Goal: Find specific page/section: Find specific page/section

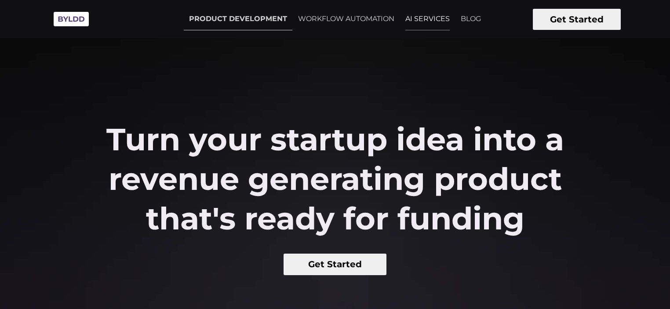
click at [427, 19] on link "AI SERVICES" at bounding box center [427, 19] width 55 height 22
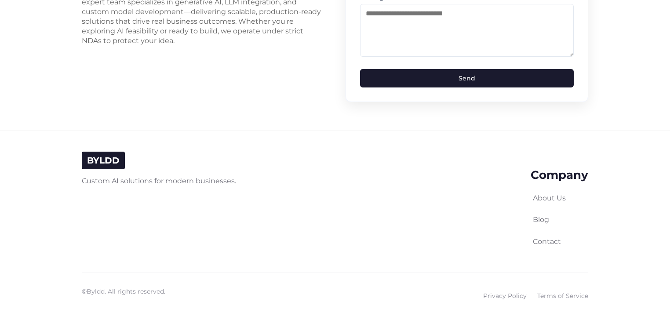
scroll to position [2286, 0]
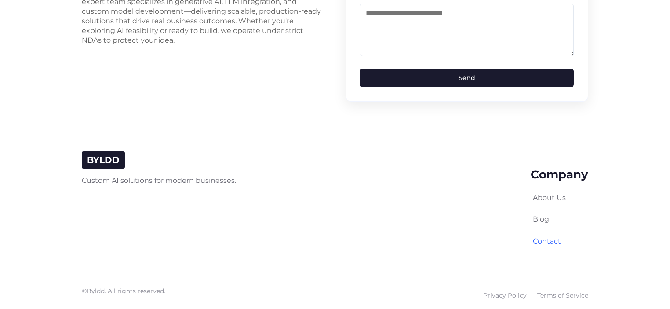
click at [555, 237] on link "Contact" at bounding box center [547, 241] width 28 height 8
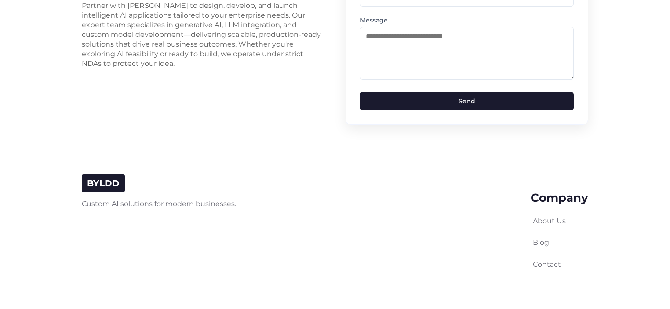
scroll to position [2286, 0]
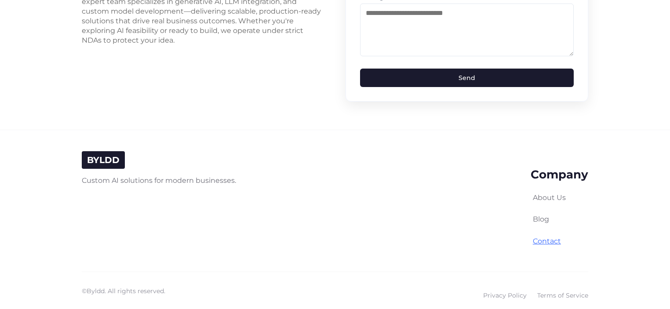
click at [547, 237] on link "Contact" at bounding box center [547, 241] width 28 height 8
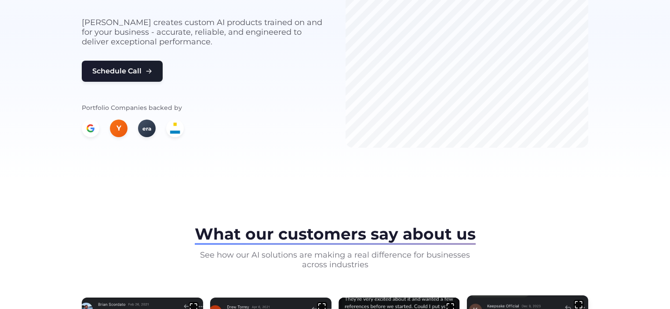
scroll to position [0, 0]
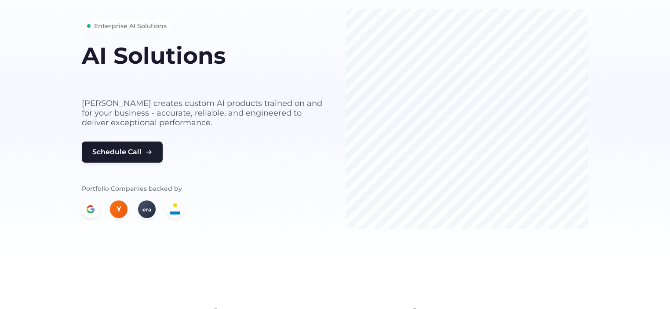
scroll to position [294, 0]
